Goal: Connect with others: Participate in discussion

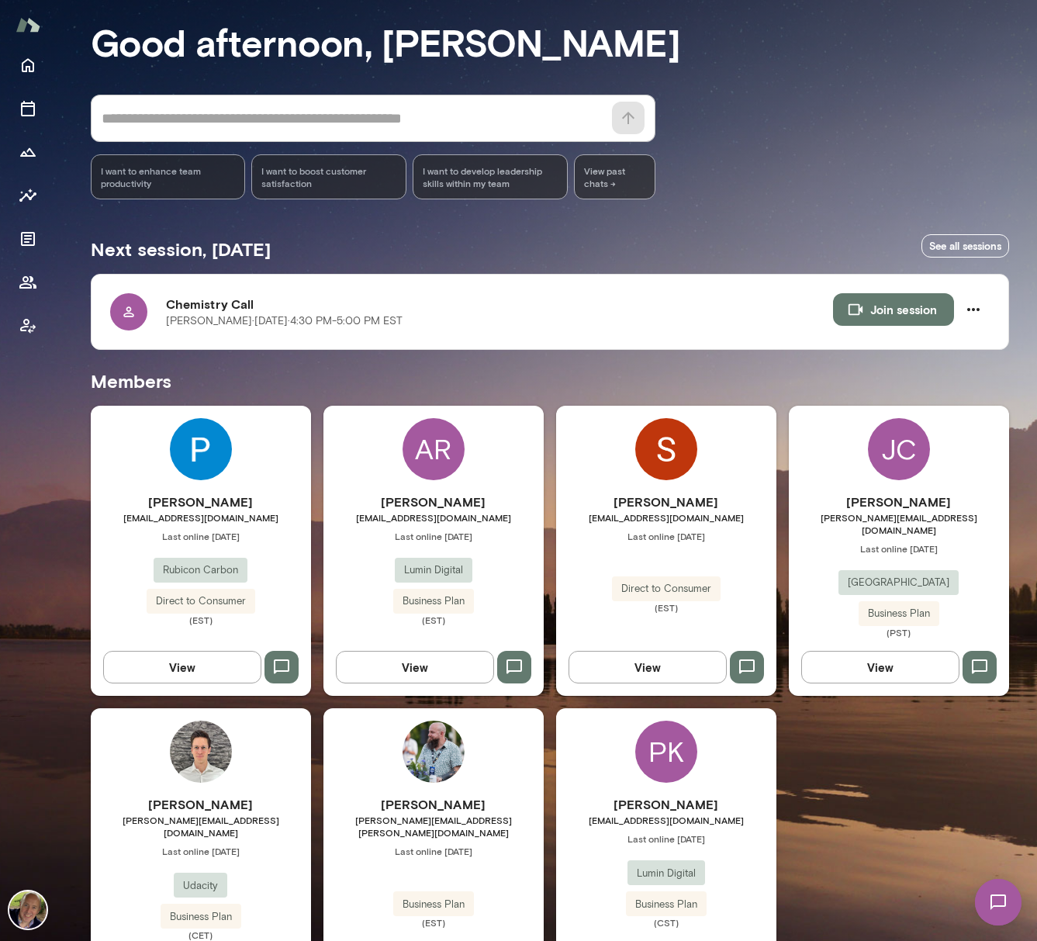
scroll to position [119, 0]
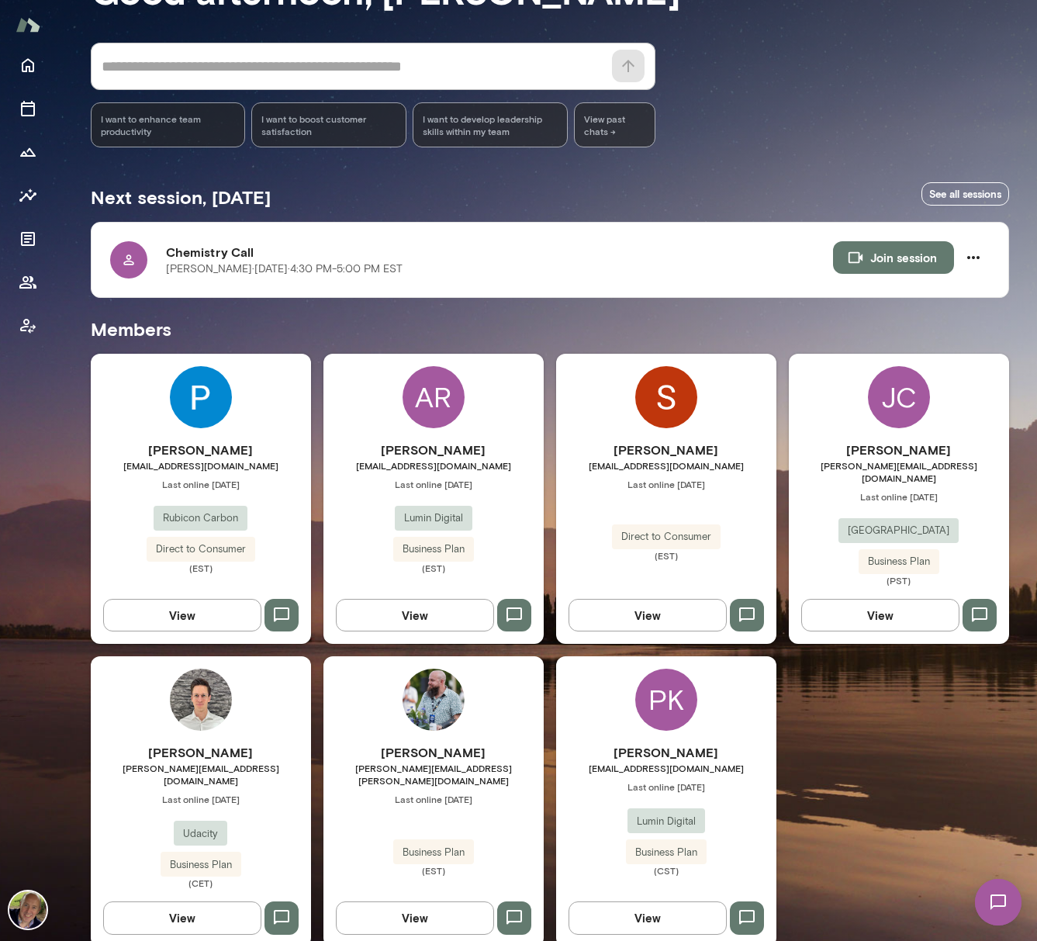
click at [635, 901] on button "View" at bounding box center [648, 917] width 158 height 33
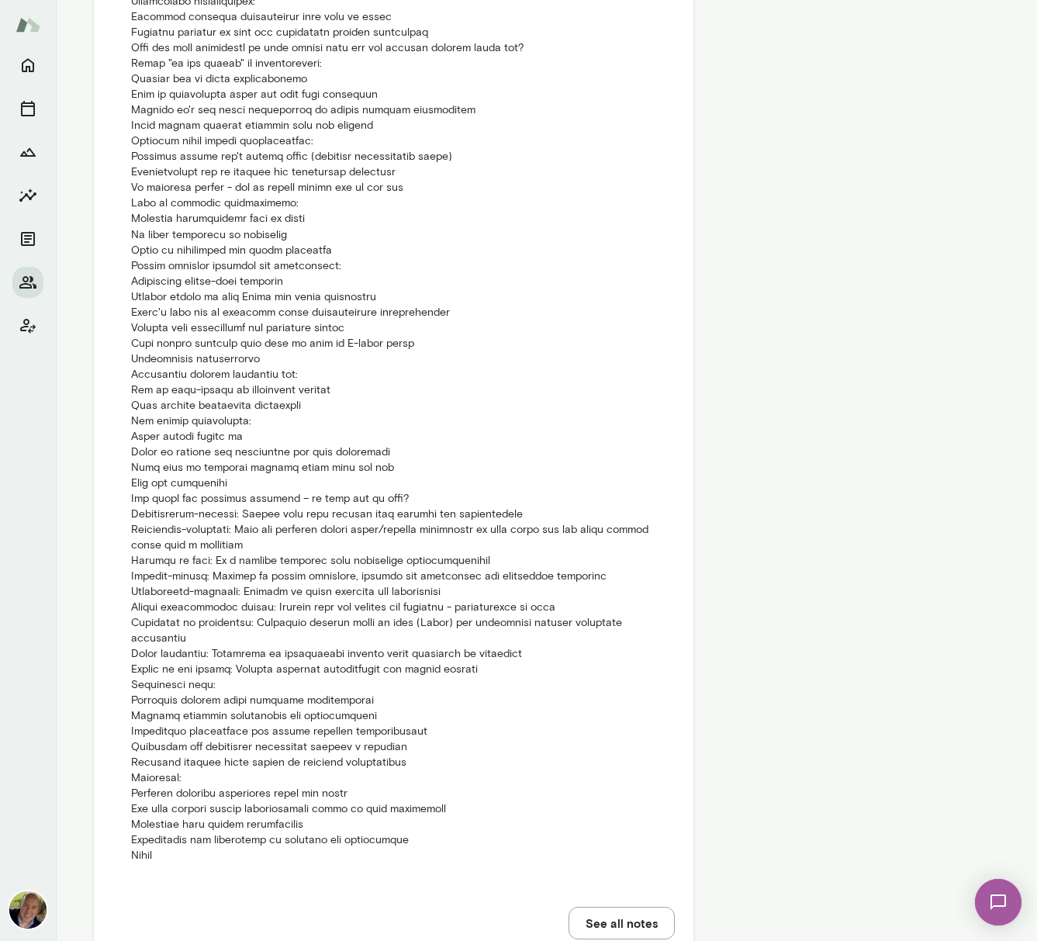
scroll to position [1548, 0]
click at [154, 824] on p at bounding box center [393, 64] width 525 height 1599
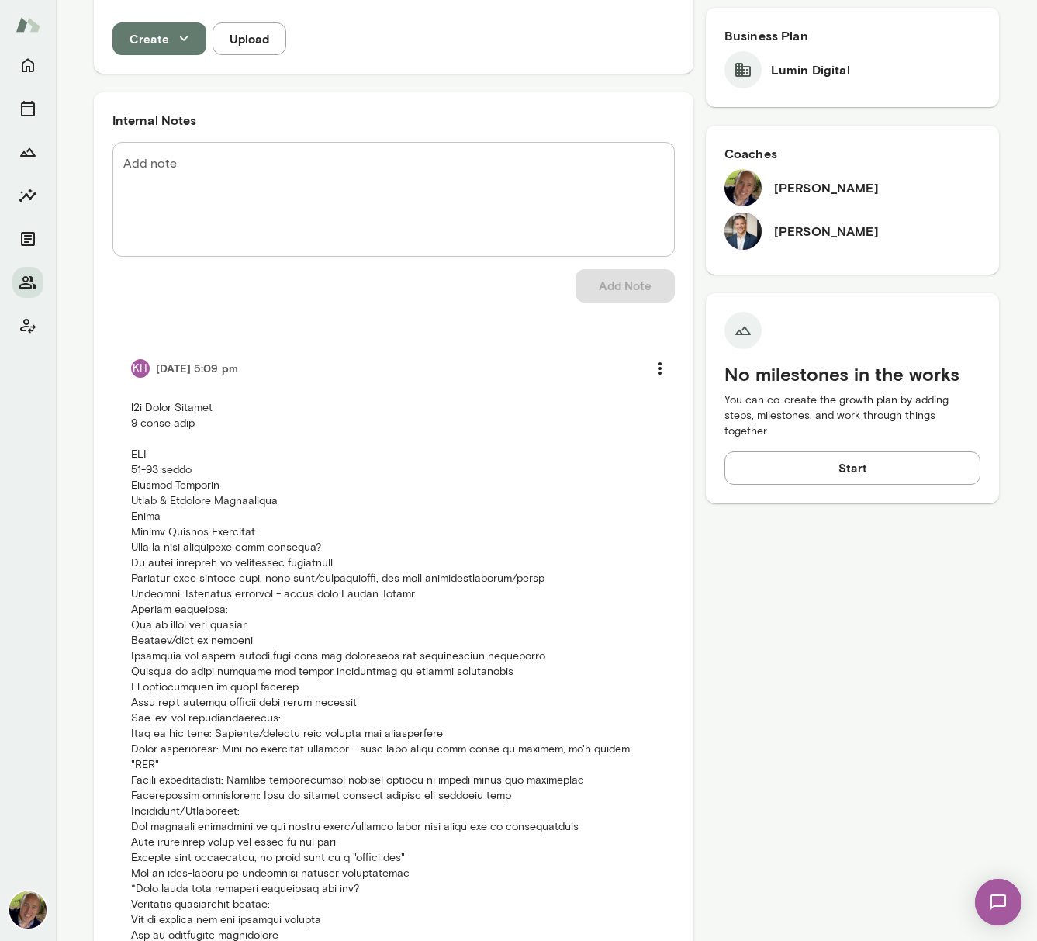
scroll to position [449, 0]
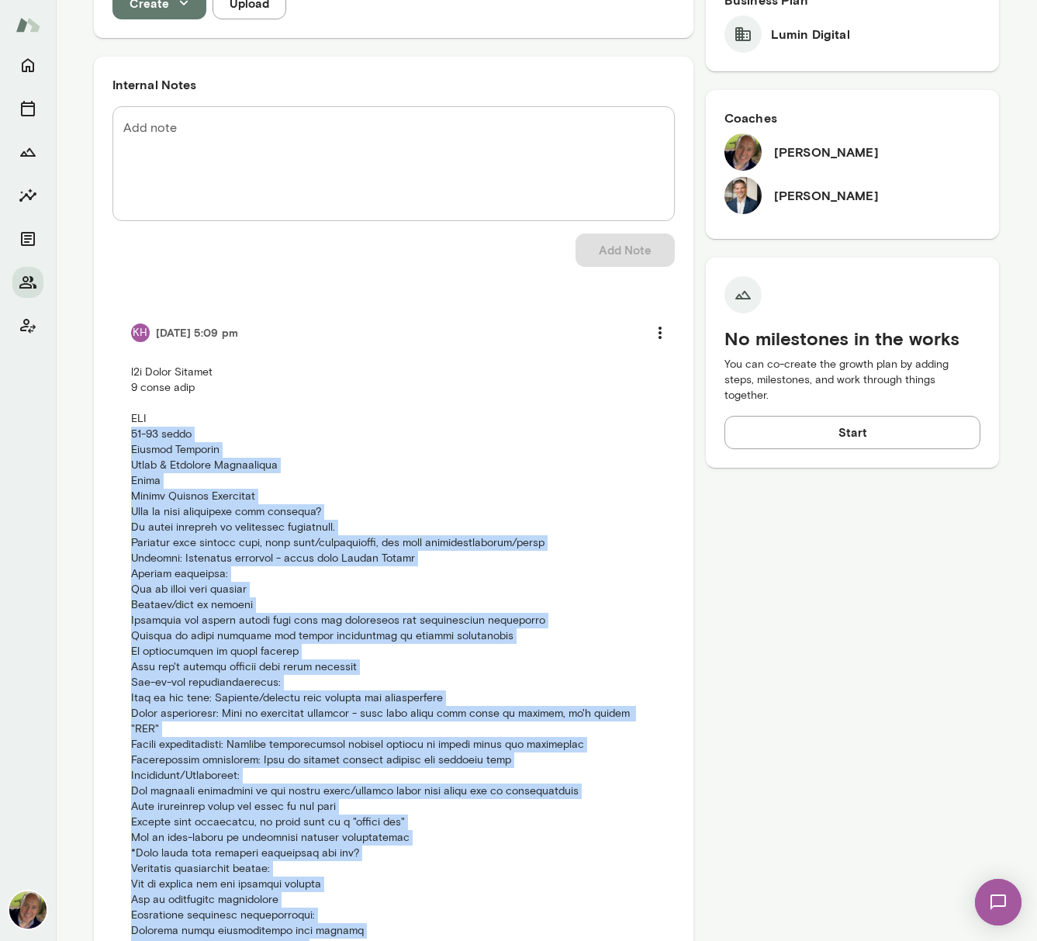
drag, startPoint x: 148, startPoint y: 828, endPoint x: 126, endPoint y: 434, distance: 393.8
copy p "16-20 years Primary Function Sales & Business Development Title Senior Account …"
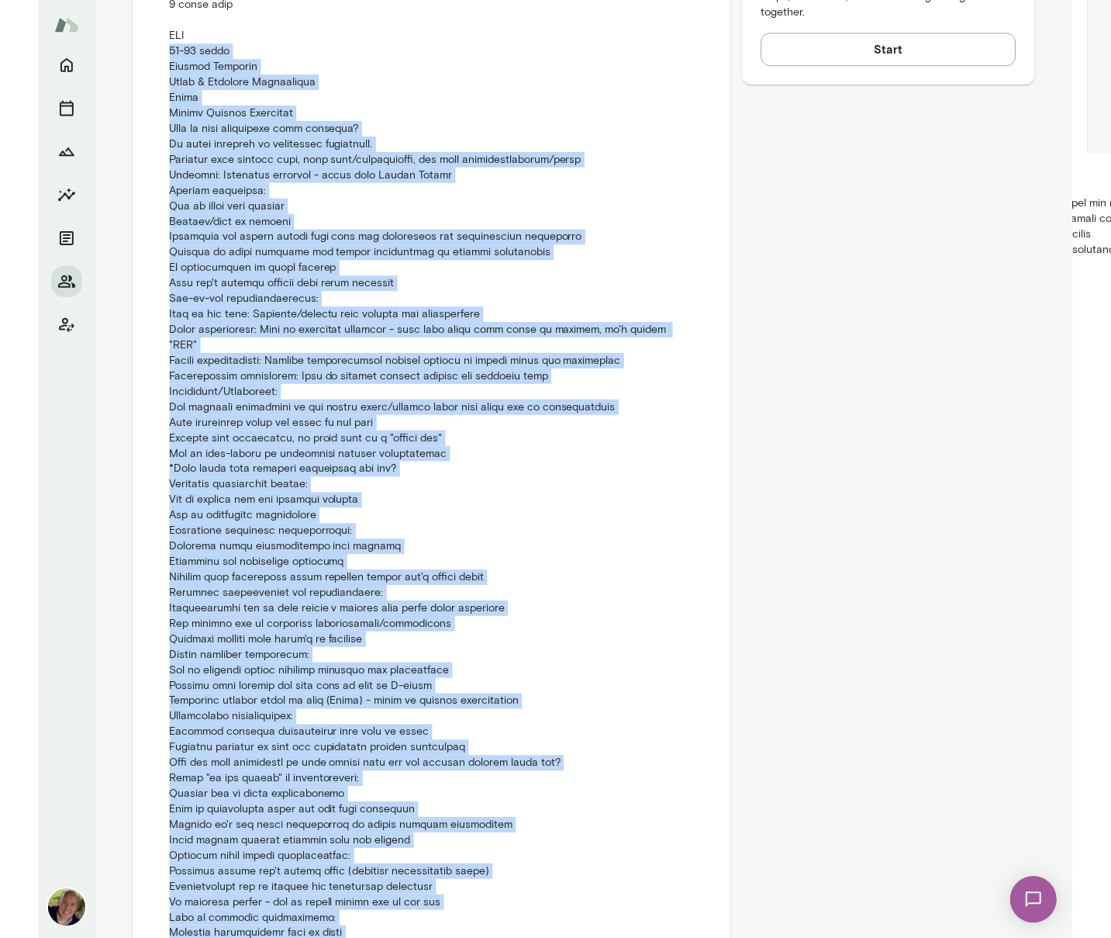
scroll to position [0, 0]
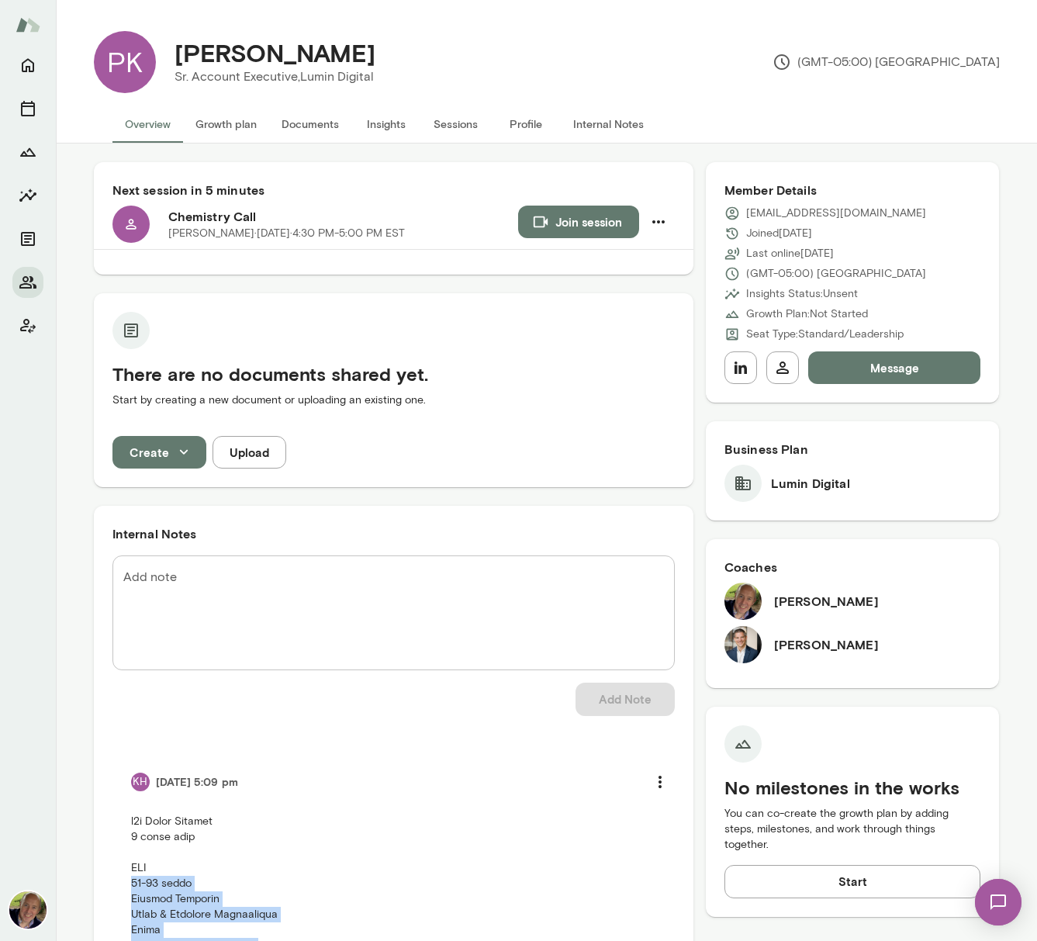
click at [547, 226] on button "Join session" at bounding box center [578, 222] width 121 height 33
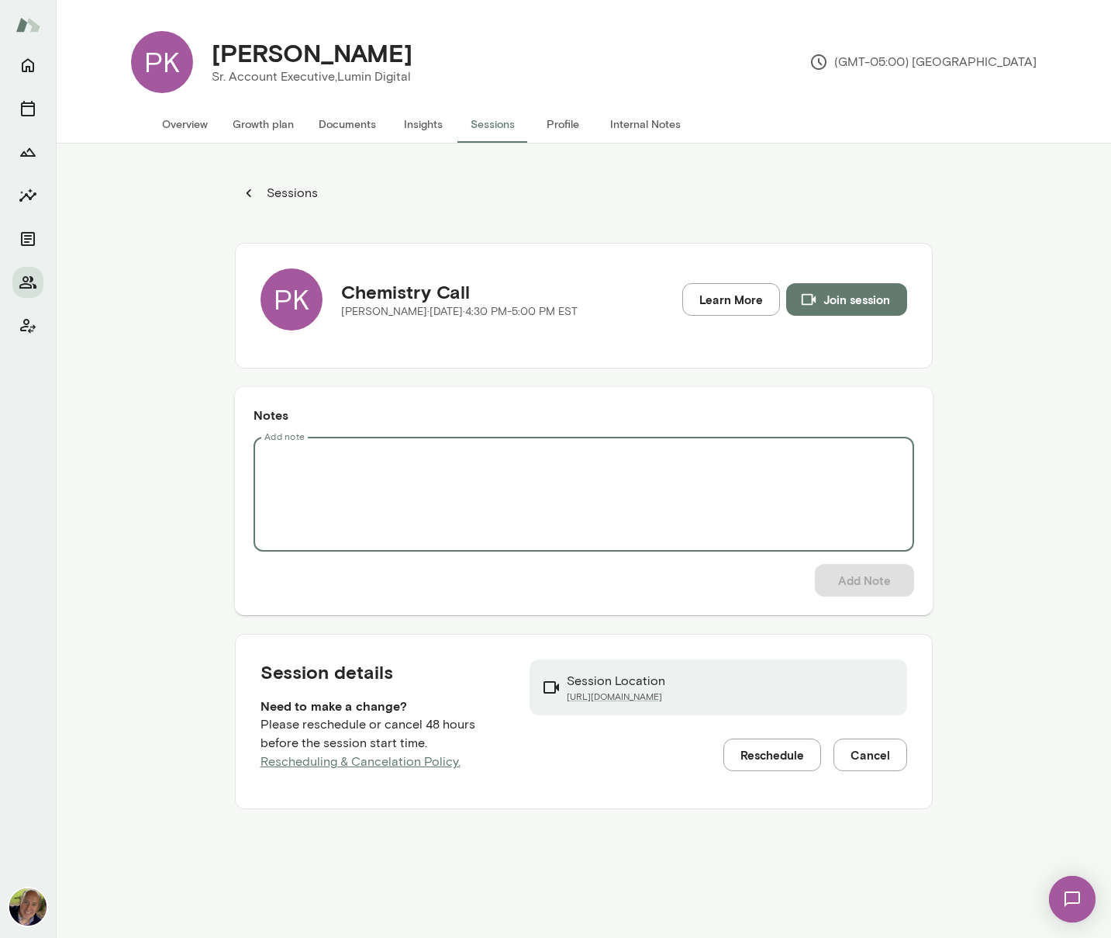
click at [289, 460] on textarea "Add note" at bounding box center [583, 494] width 639 height 89
paste textarea "**********"
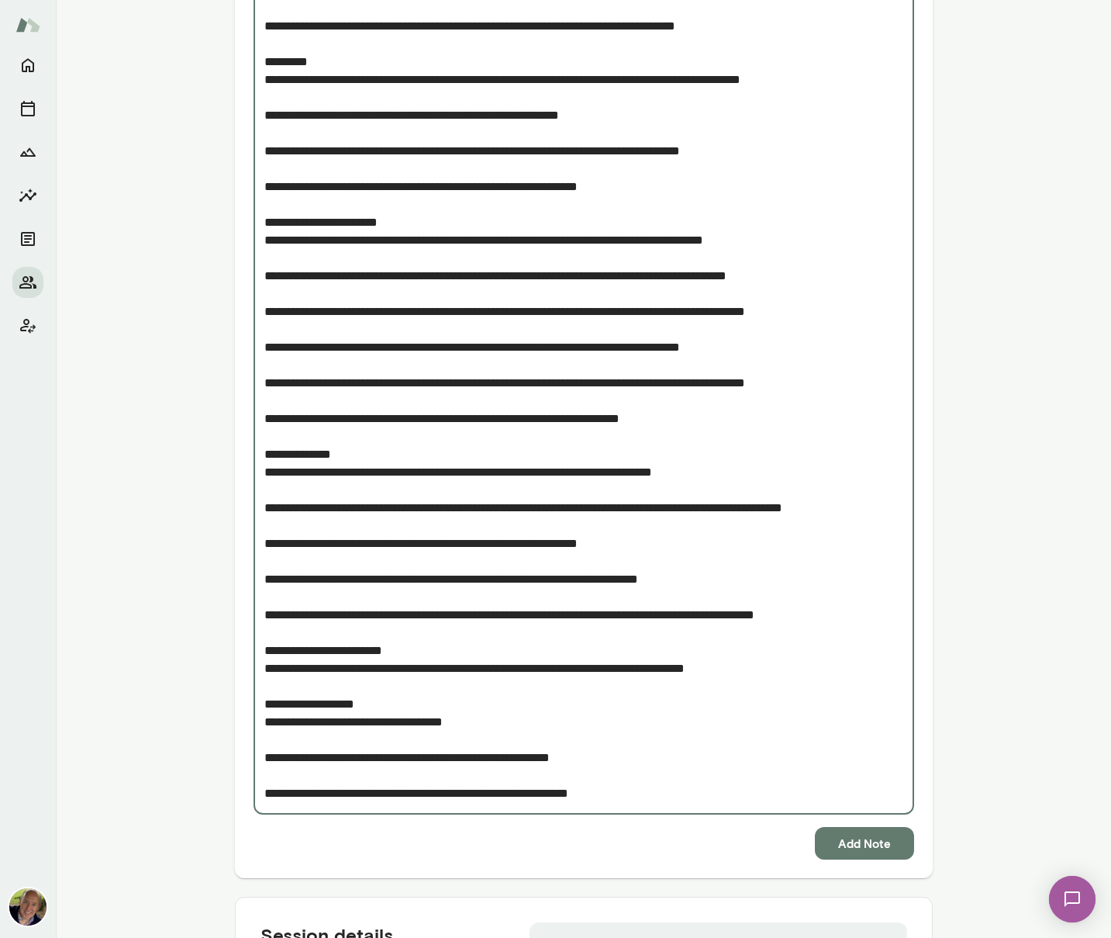
scroll to position [728, 0]
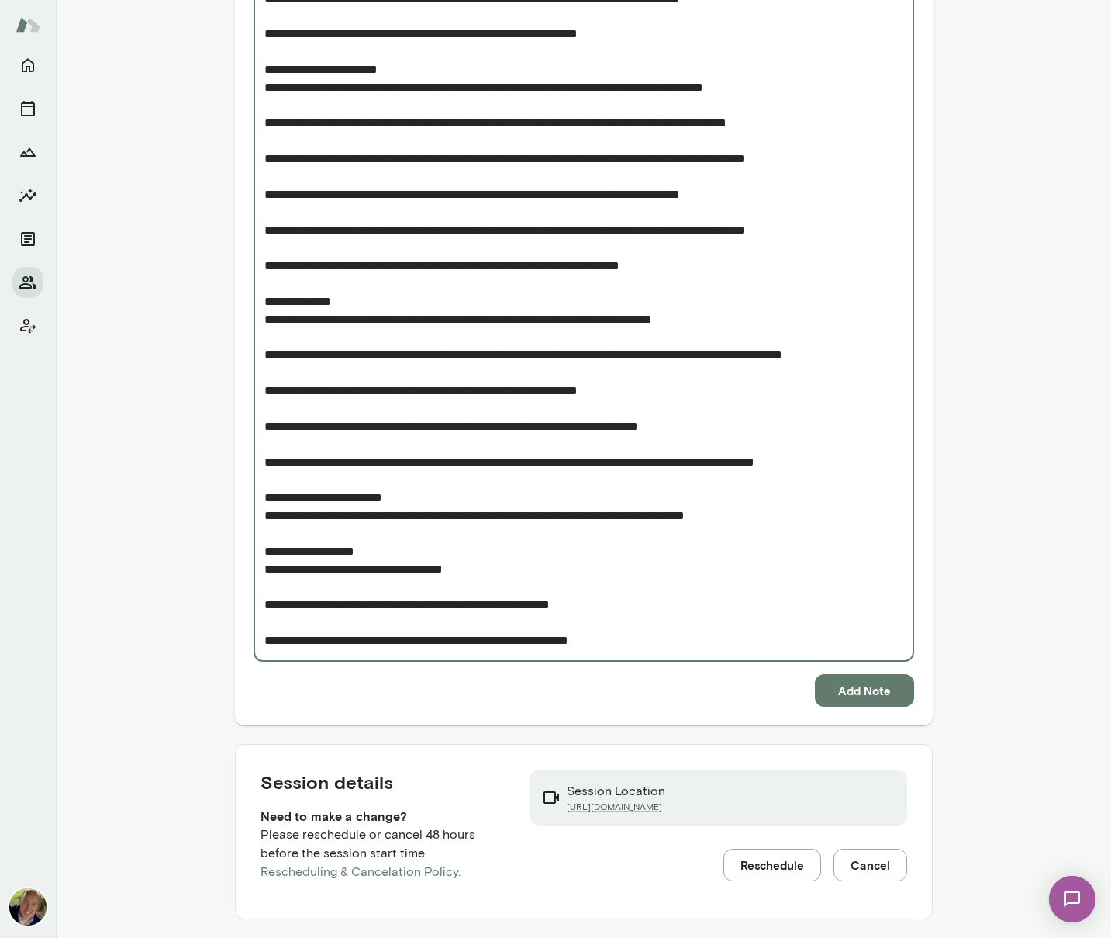
type textarea "**********"
click at [862, 686] on button "Add Note" at bounding box center [864, 690] width 99 height 33
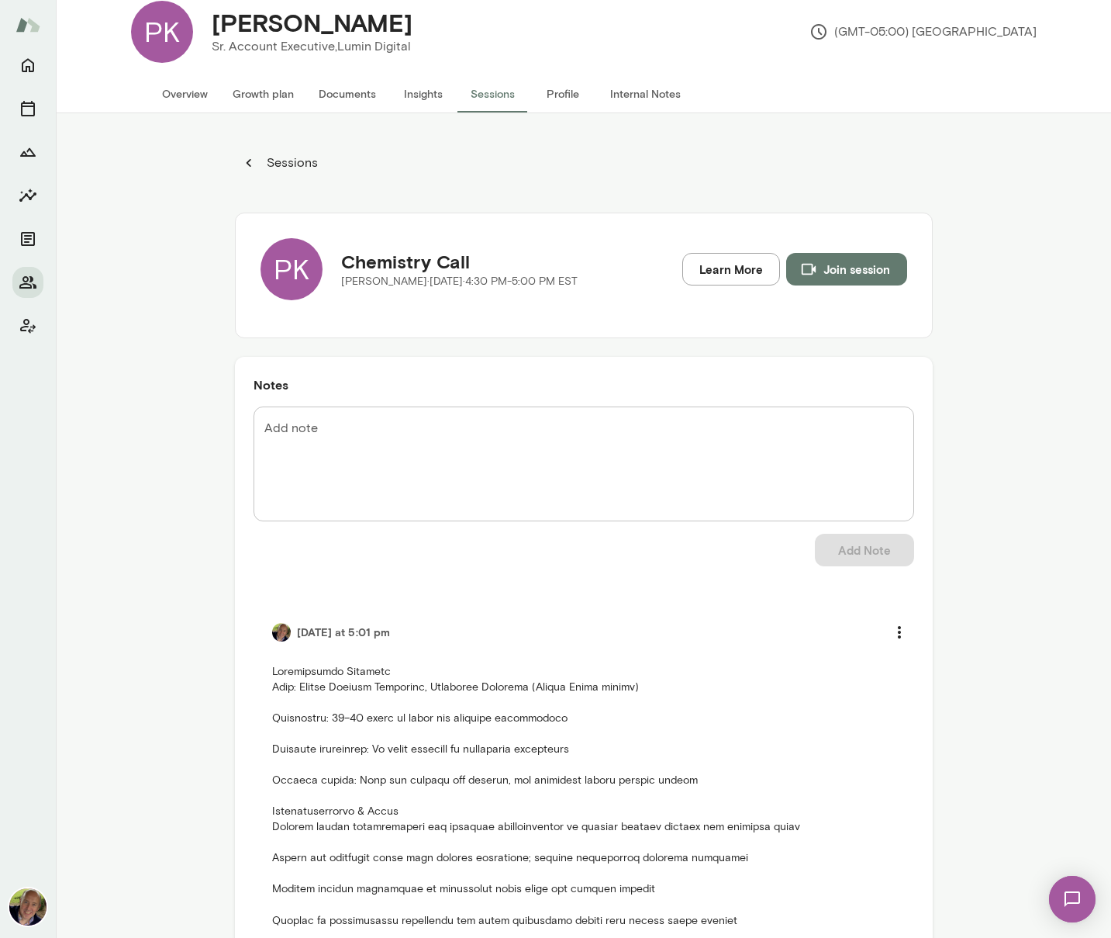
scroll to position [0, 0]
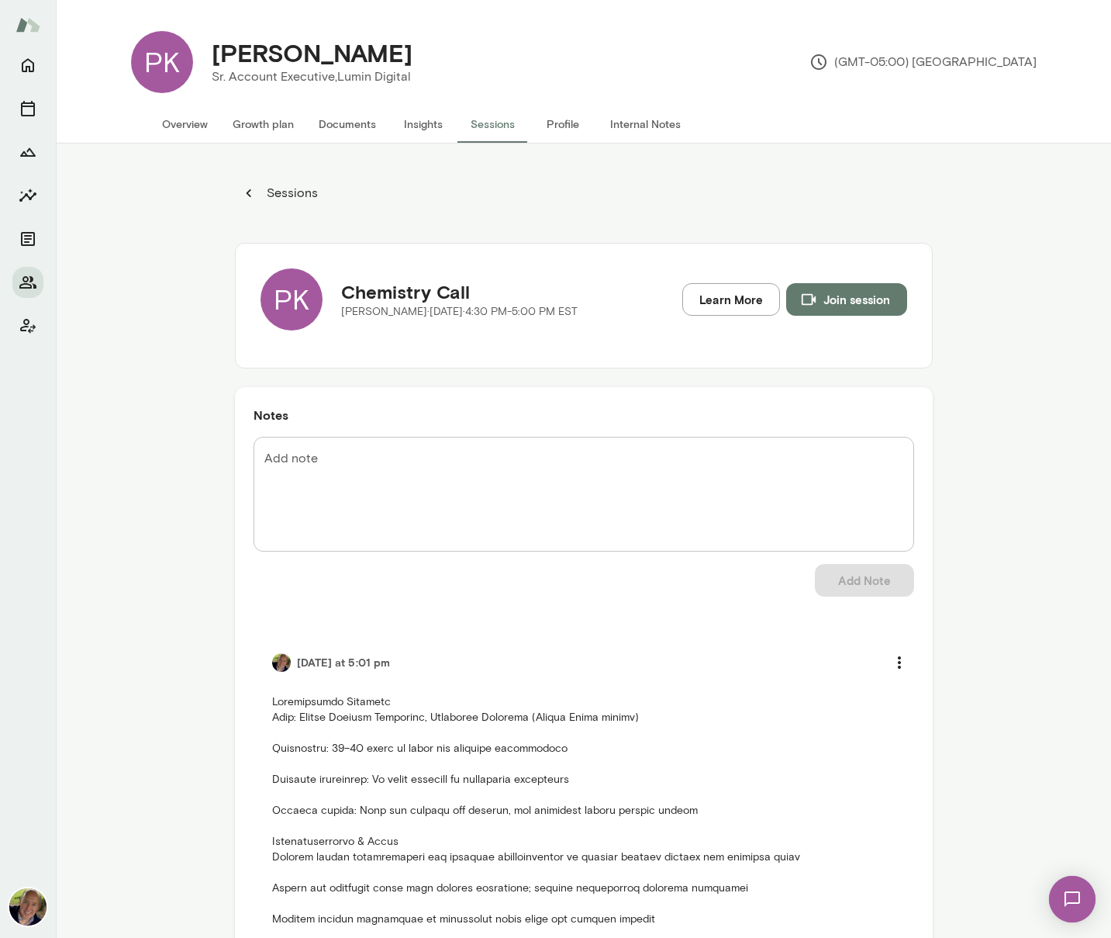
click at [185, 123] on button "Overview" at bounding box center [185, 123] width 71 height 37
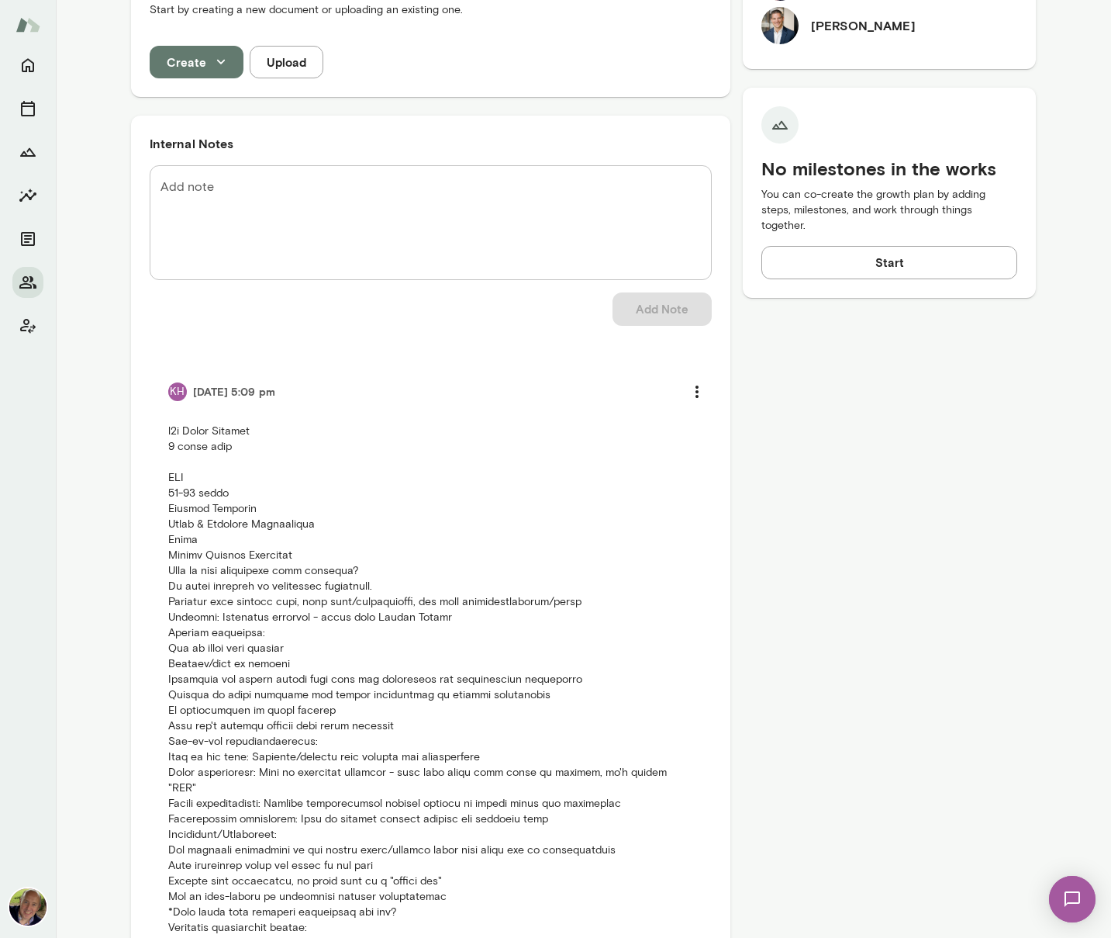
scroll to position [609, 0]
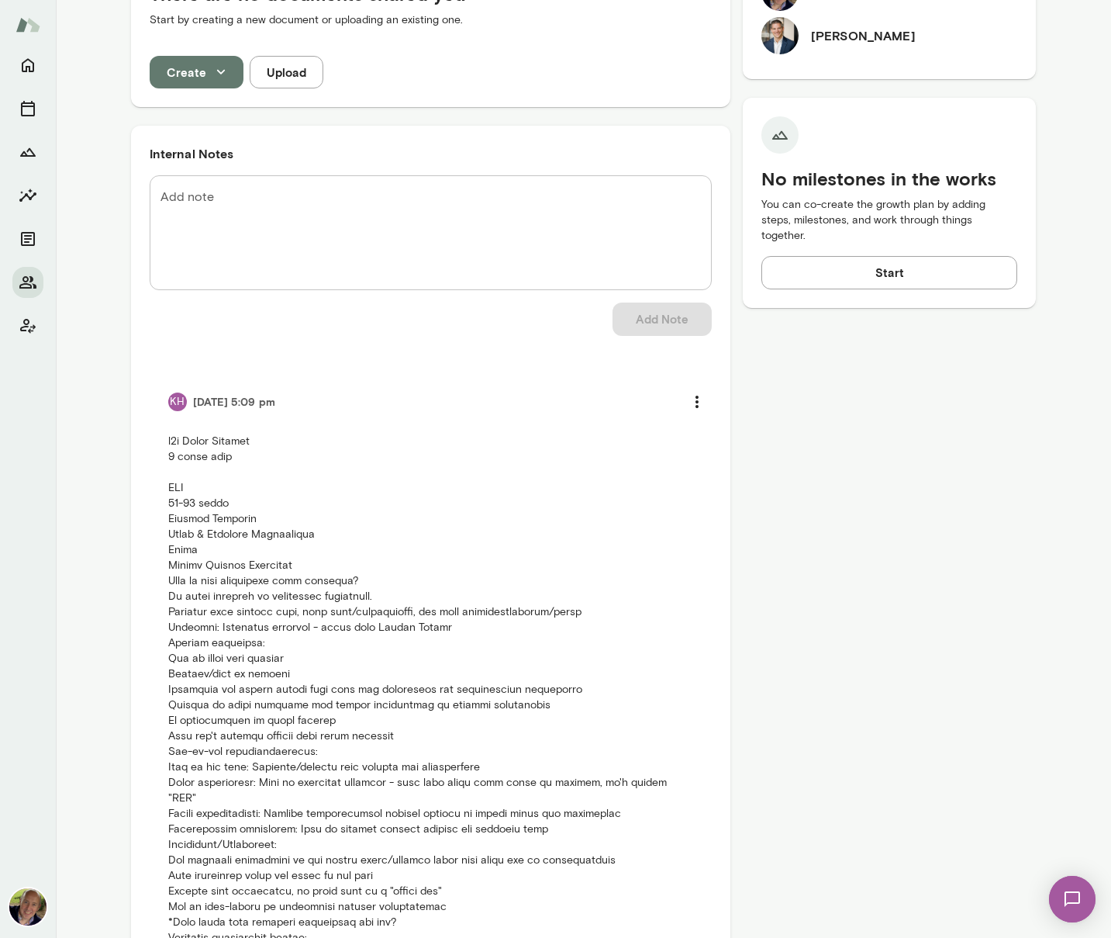
click at [195, 188] on textarea "Add note" at bounding box center [431, 232] width 541 height 89
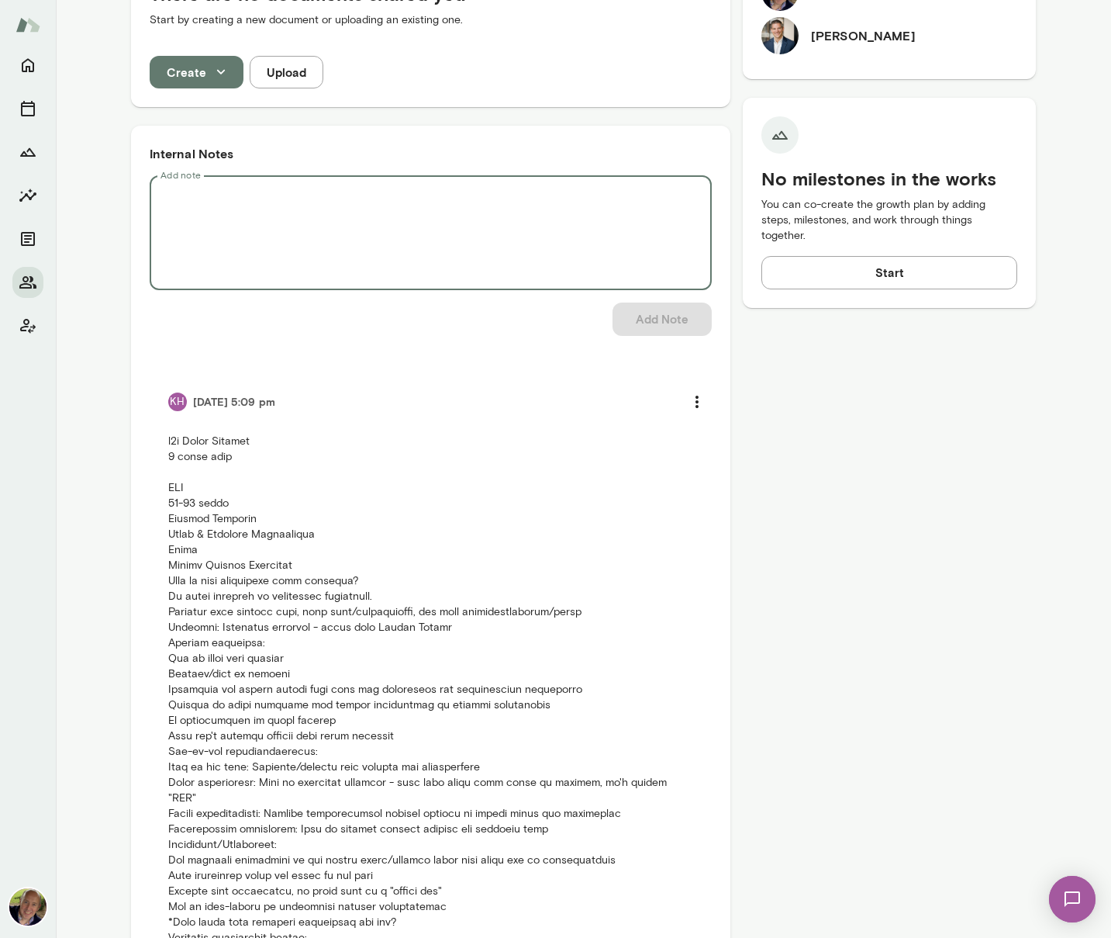
paste textarea "**********"
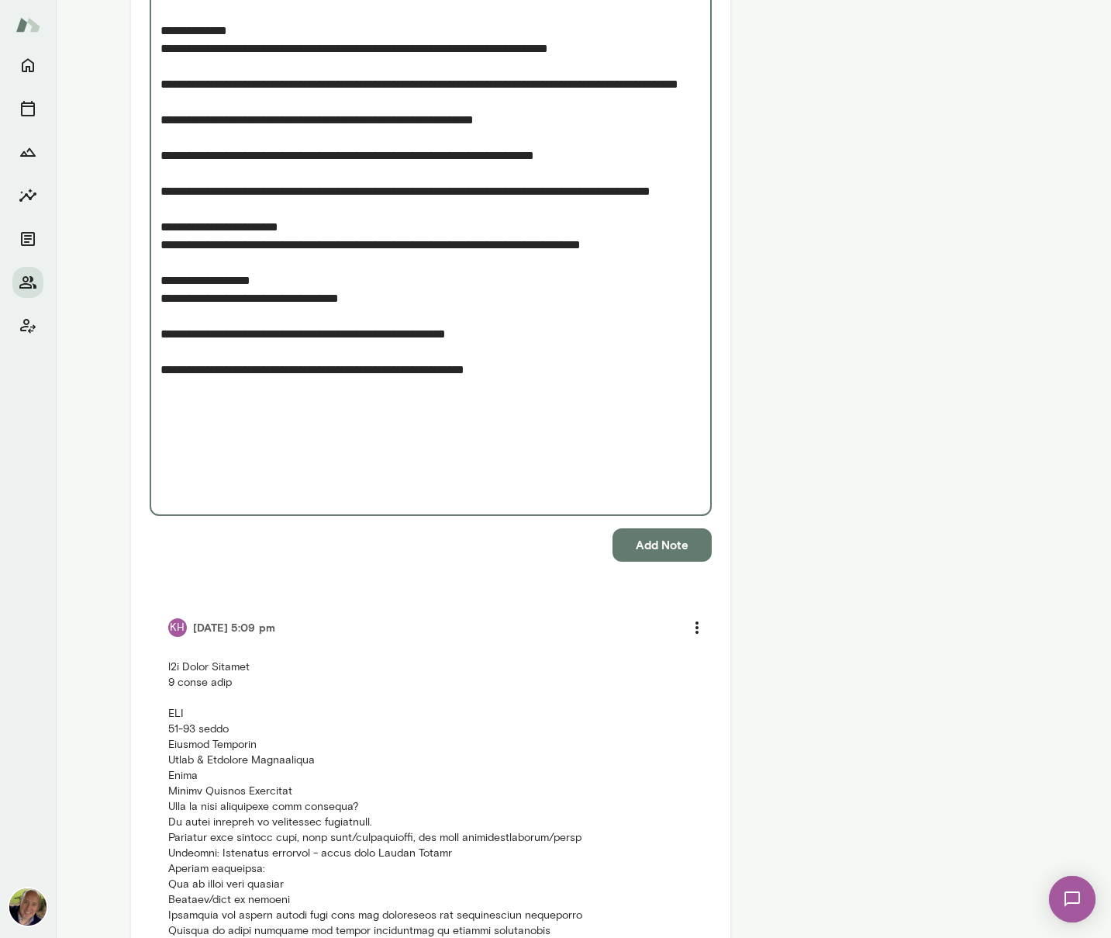
scroll to position [1308, 0]
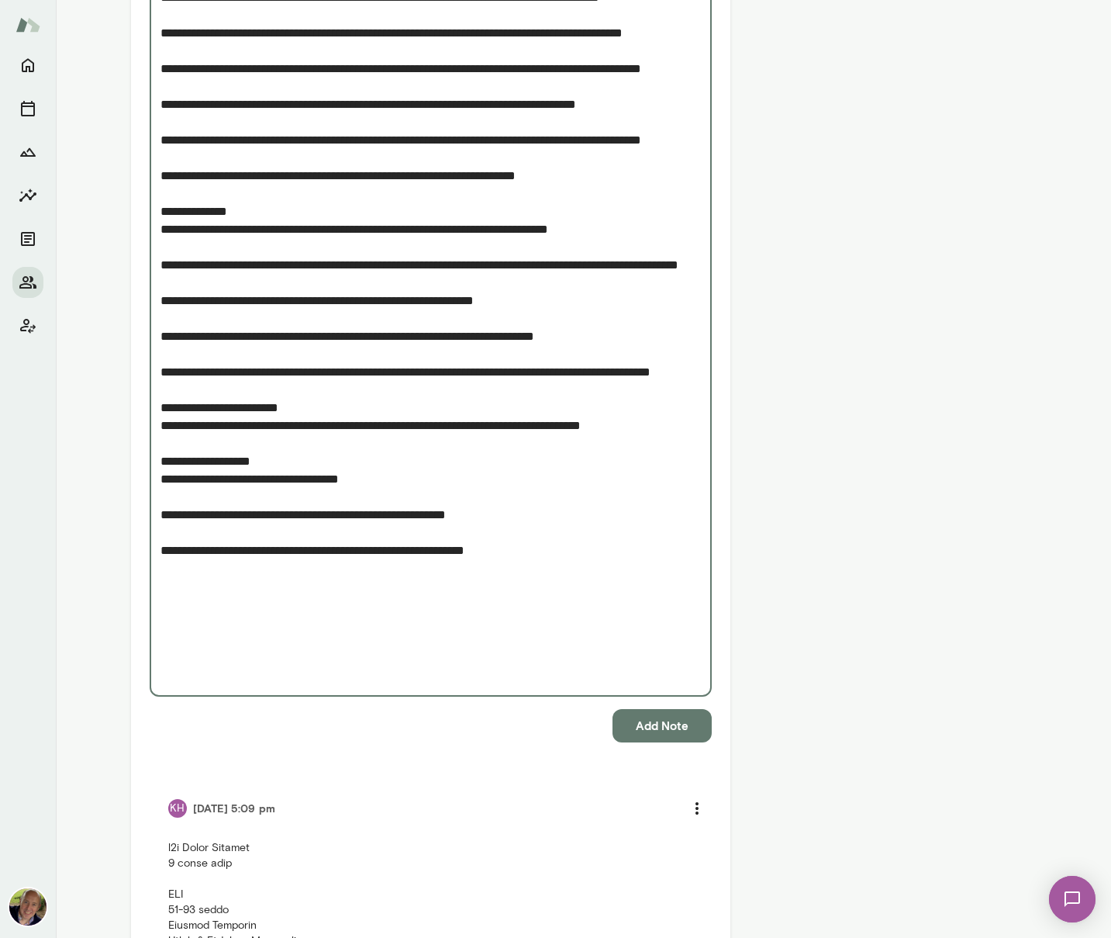
type textarea "**********"
click at [638, 709] on button "Add Note" at bounding box center [662, 725] width 99 height 33
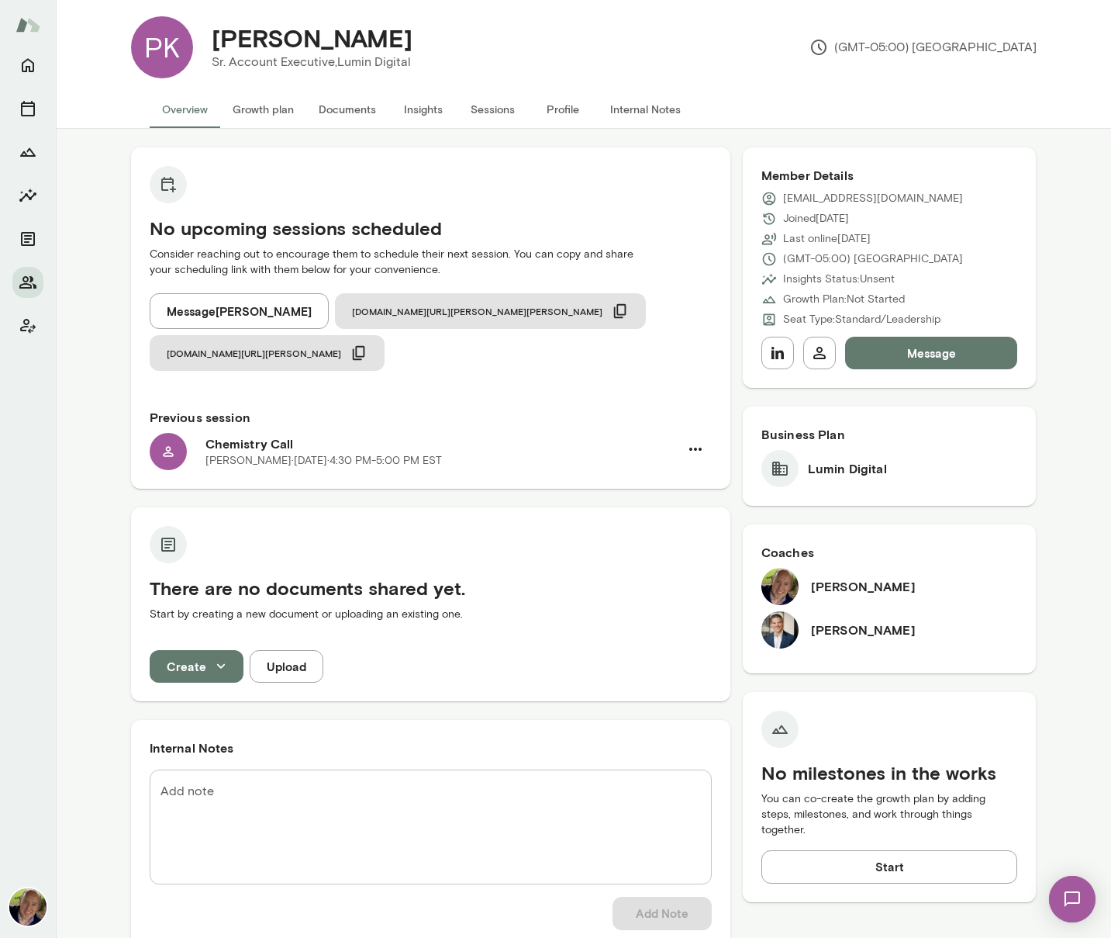
scroll to position [0, 0]
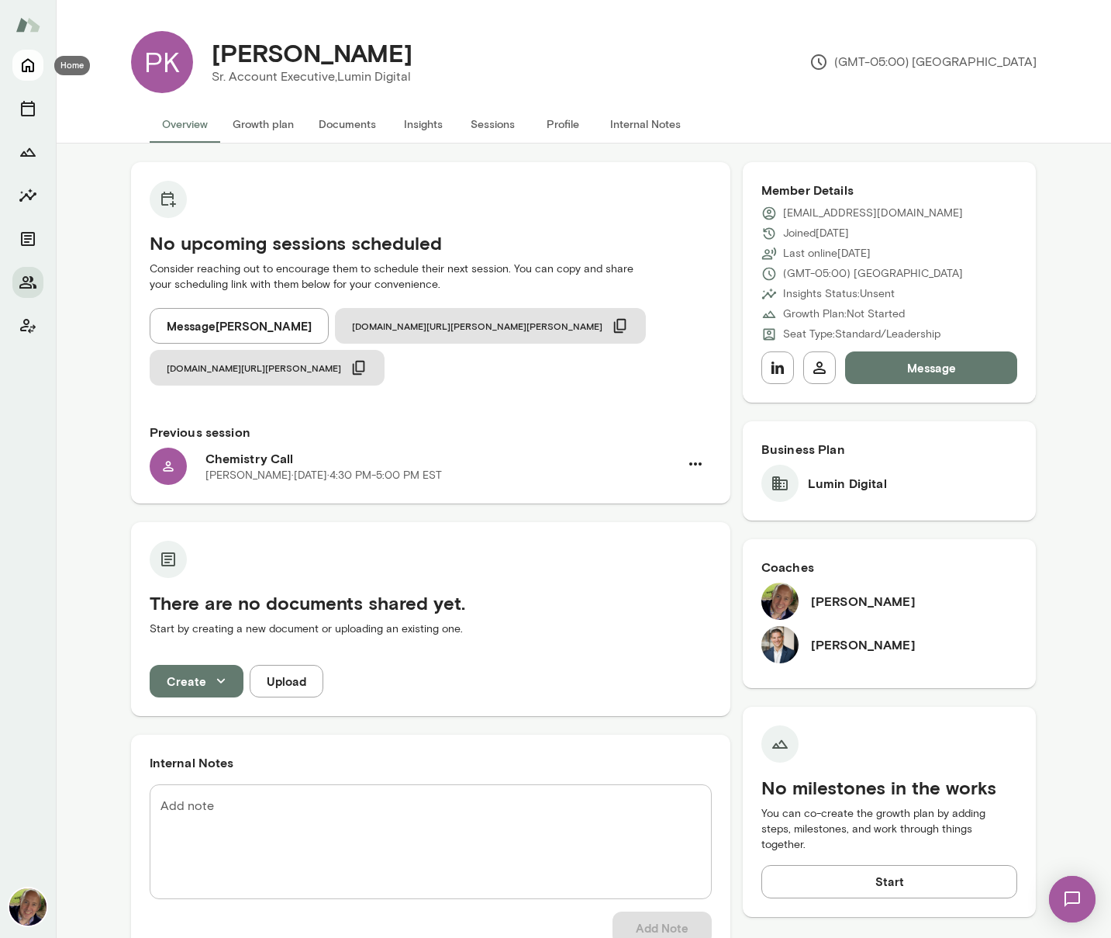
click at [25, 66] on icon "Home" at bounding box center [28, 65] width 19 height 19
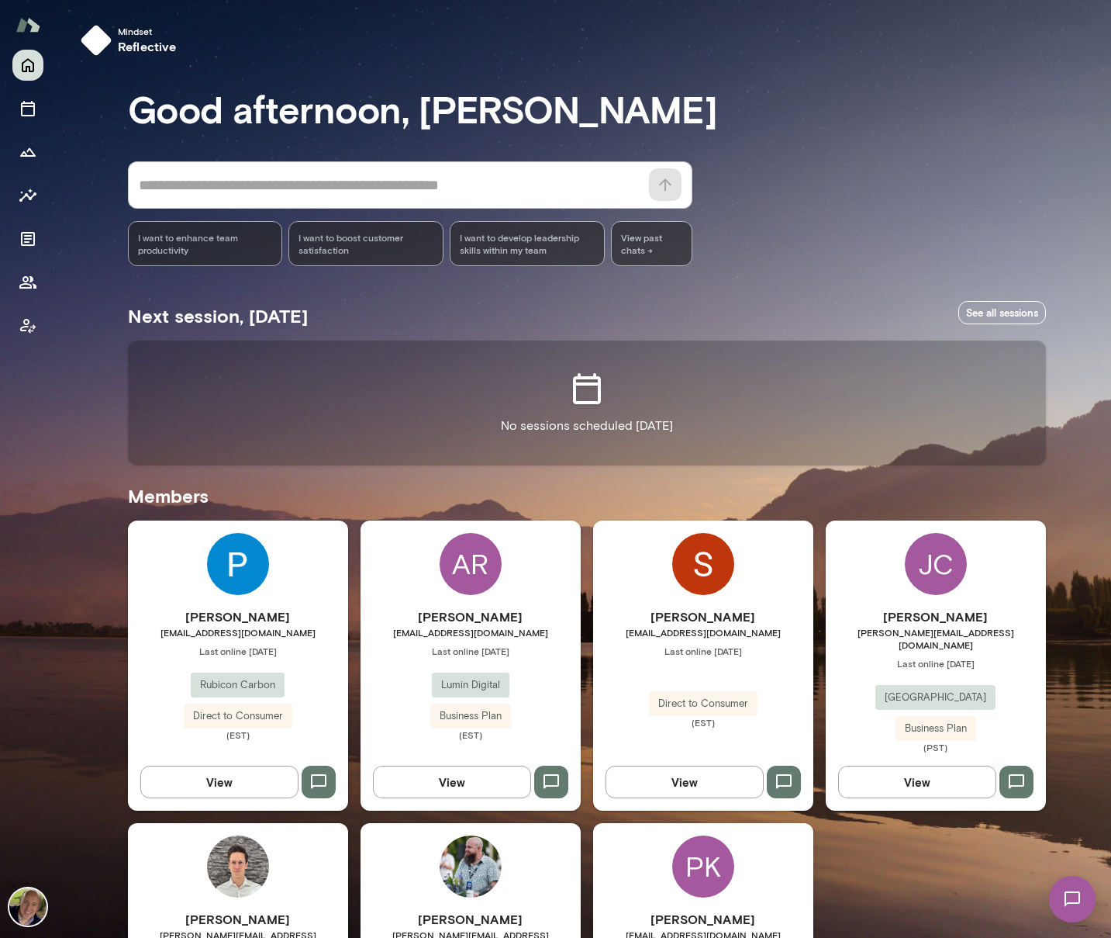
scroll to position [170, 0]
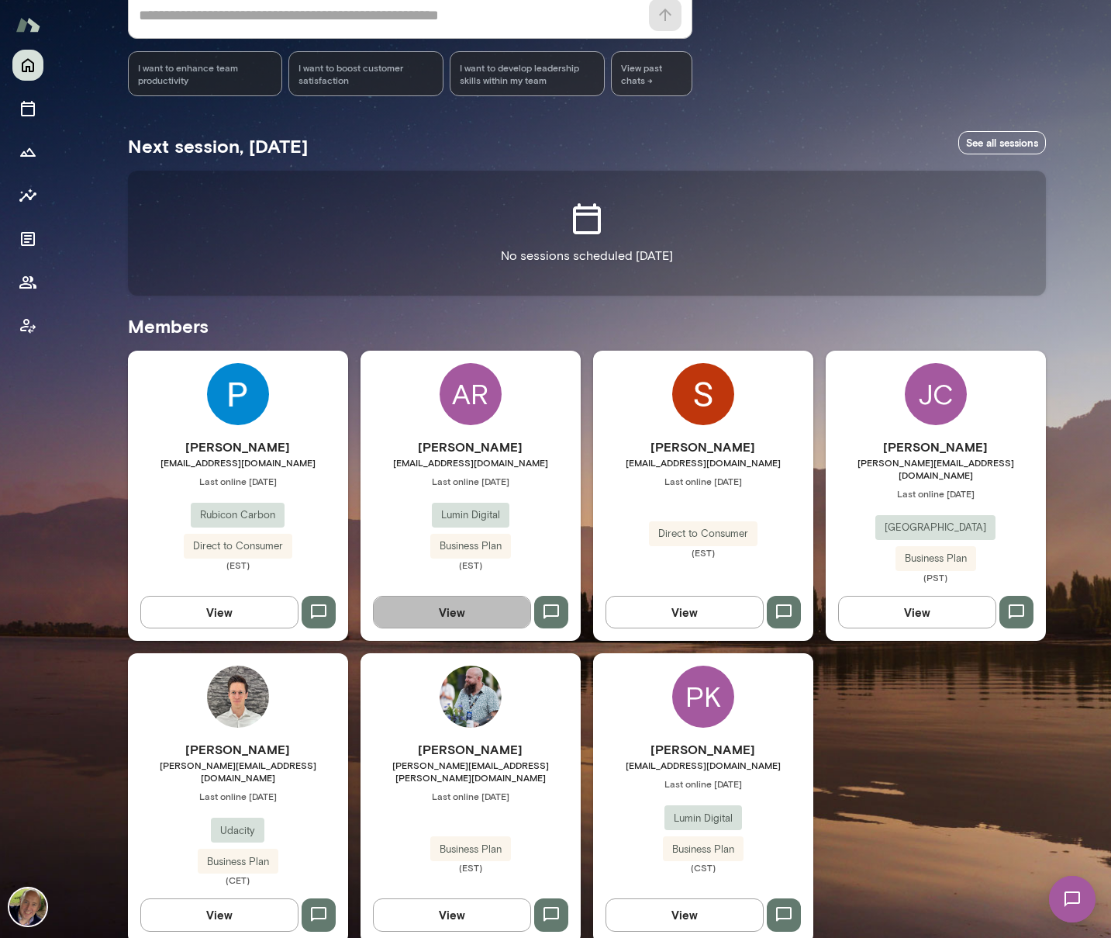
click at [460, 596] on button "View" at bounding box center [452, 612] width 158 height 33
